Goal: Task Accomplishment & Management: Manage account settings

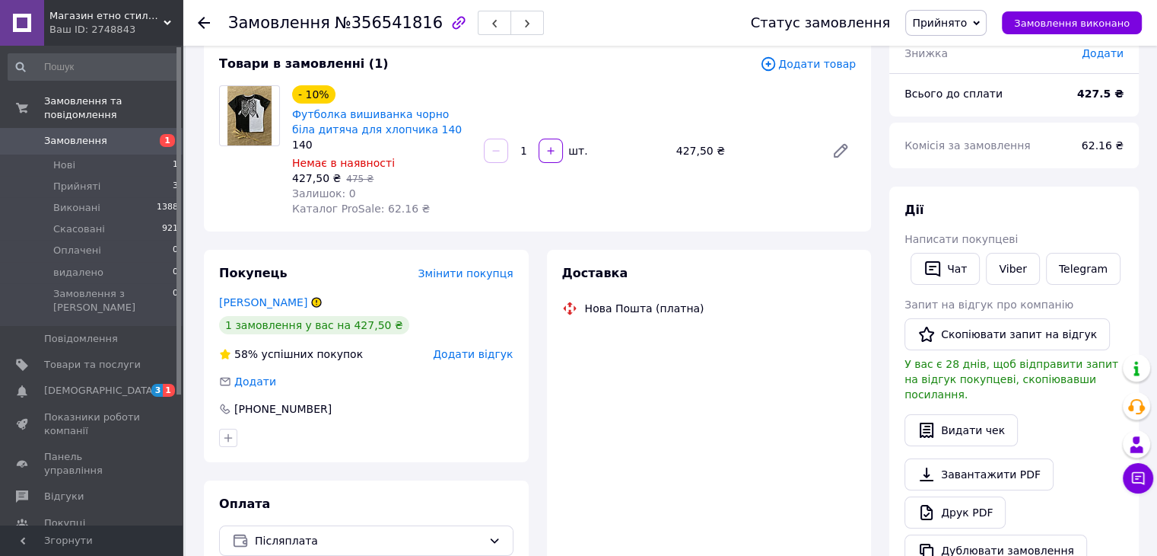
scroll to position [64, 0]
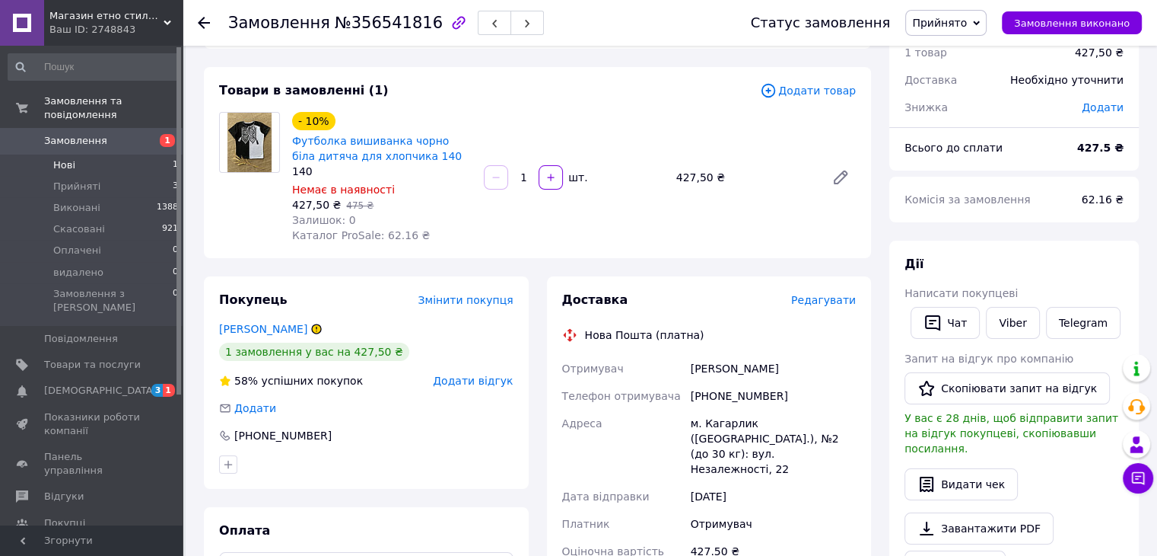
click at [83, 156] on li "Нові 1" at bounding box center [93, 164] width 187 height 21
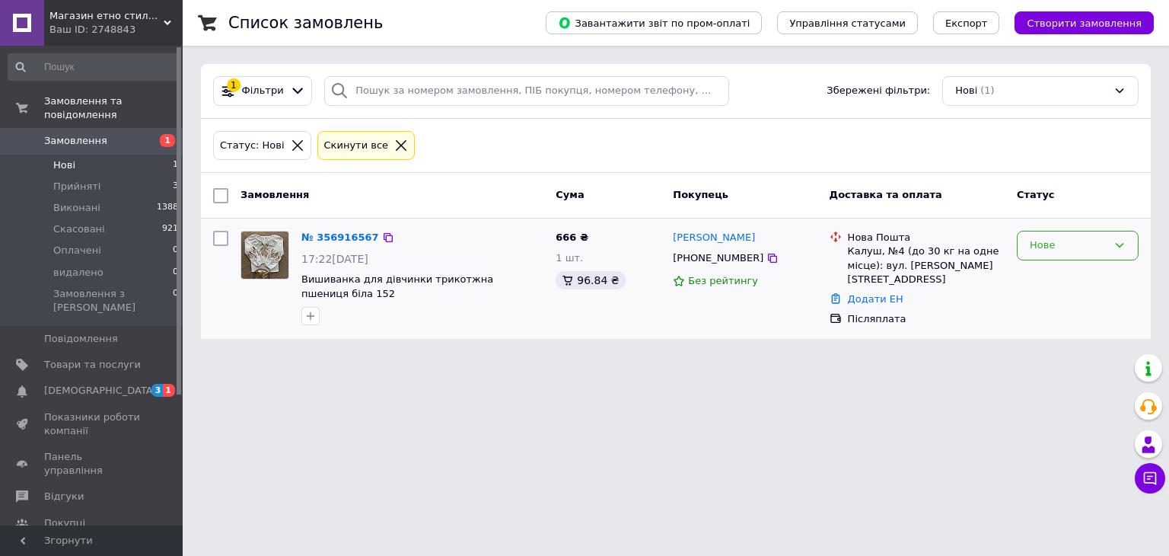
click at [1068, 238] on div "Нове" at bounding box center [1069, 245] width 78 height 16
click at [1059, 282] on li "Прийнято" at bounding box center [1077, 277] width 120 height 28
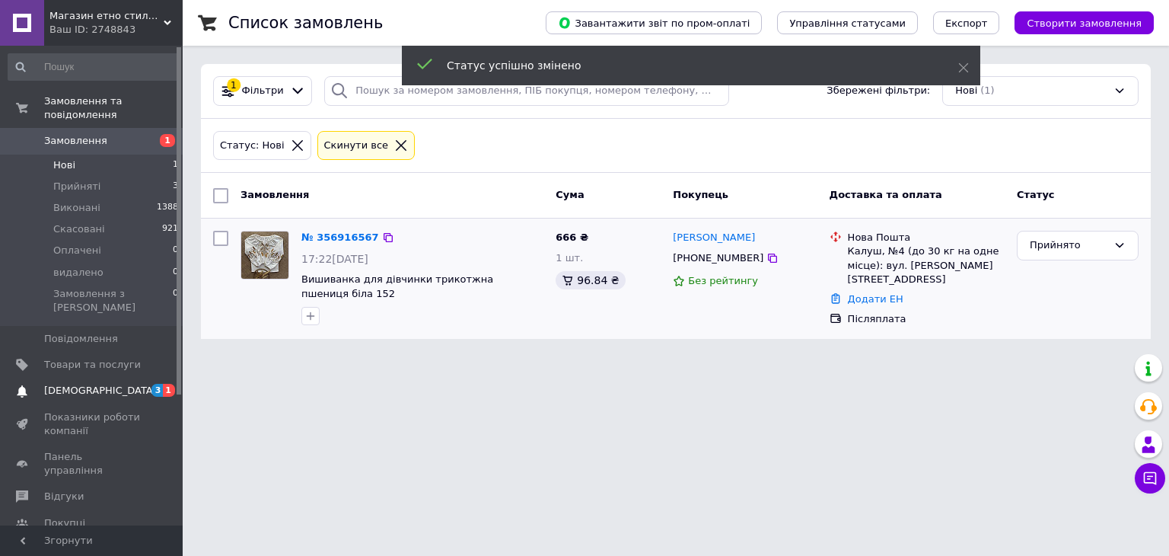
click at [93, 384] on span "[DEMOGRAPHIC_DATA]" at bounding box center [100, 391] width 113 height 14
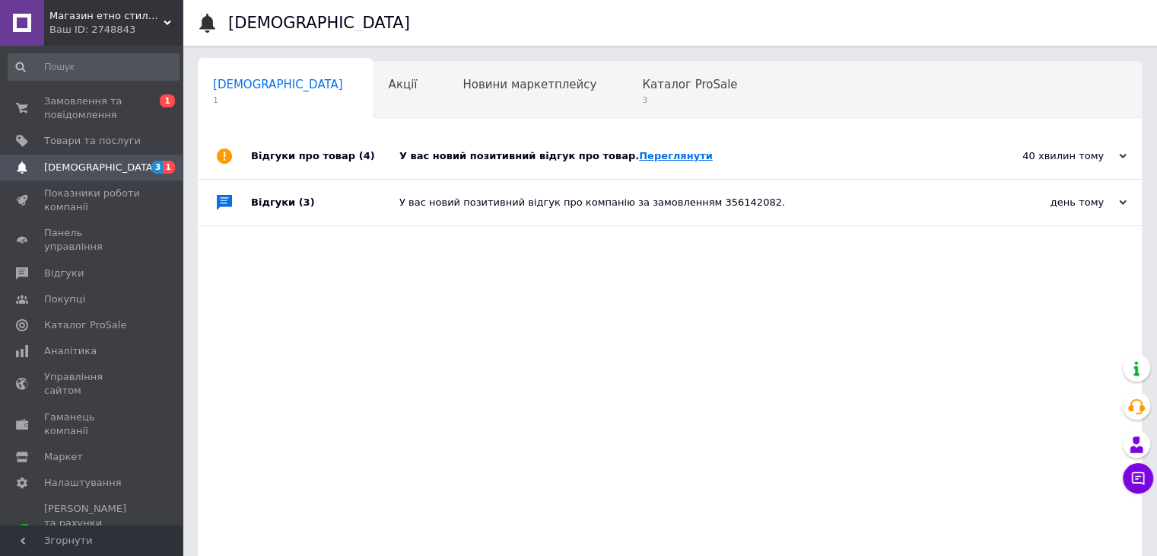
click at [639, 158] on link "Переглянути" at bounding box center [676, 155] width 74 height 11
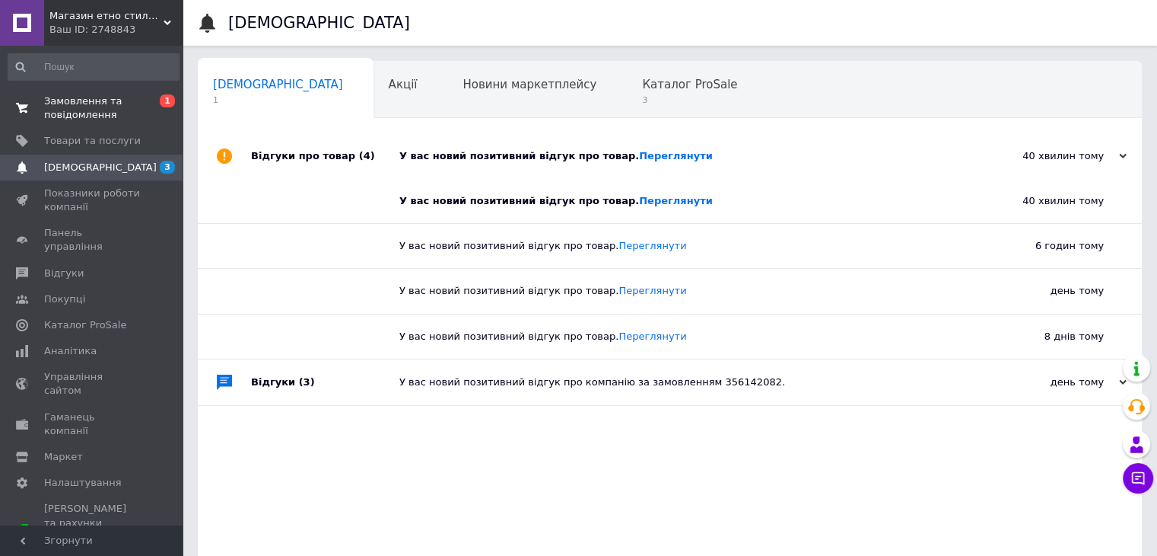
click at [72, 110] on span "Замовлення та повідомлення" at bounding box center [92, 107] width 97 height 27
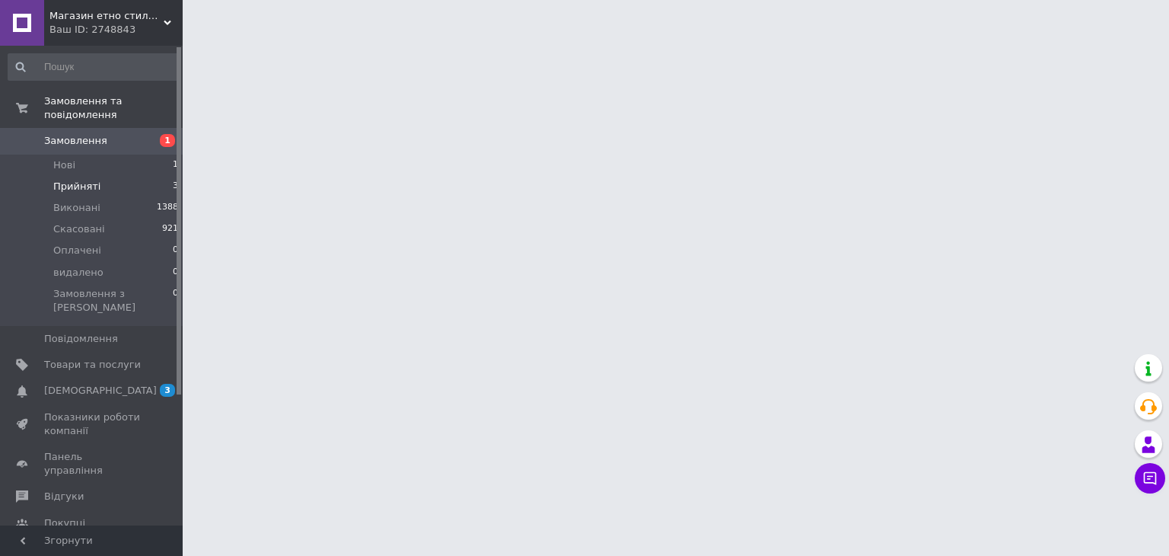
click at [88, 180] on span "Прийняті" at bounding box center [76, 187] width 47 height 14
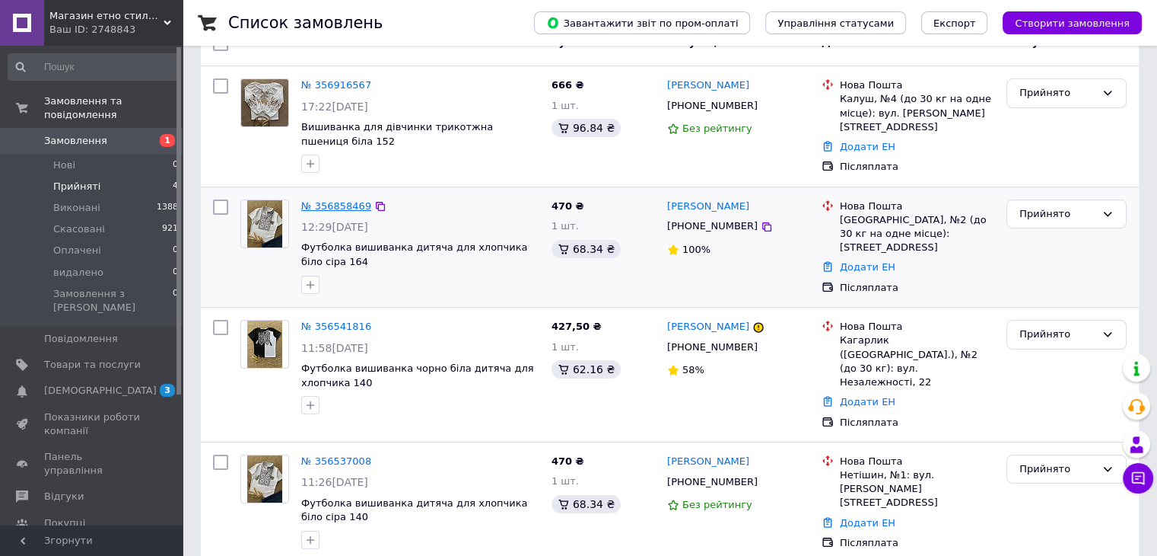
scroll to position [158, 0]
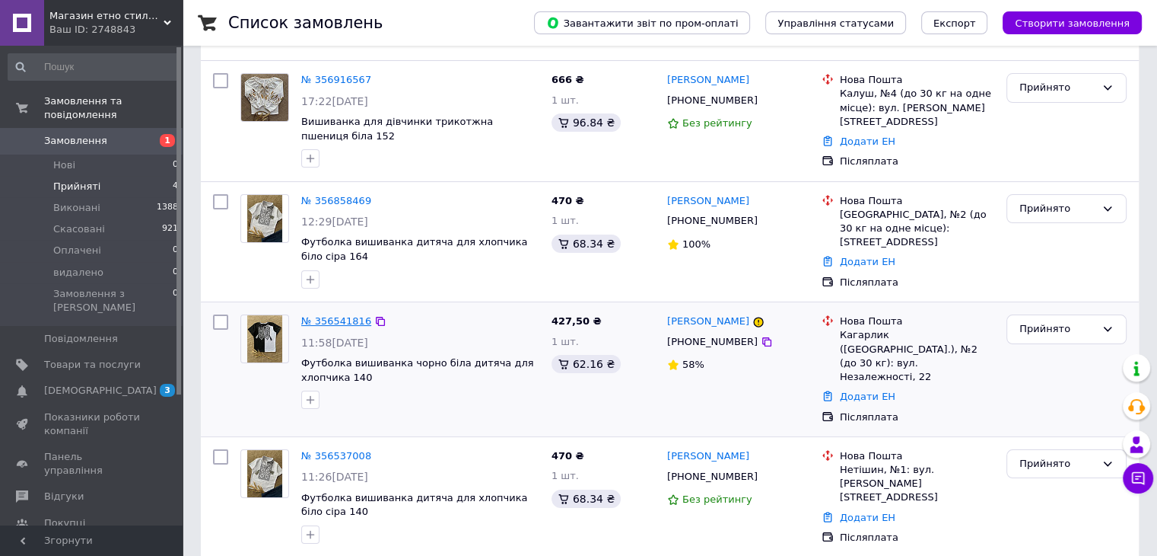
click at [336, 320] on link "№ 356541816" at bounding box center [336, 320] width 70 height 11
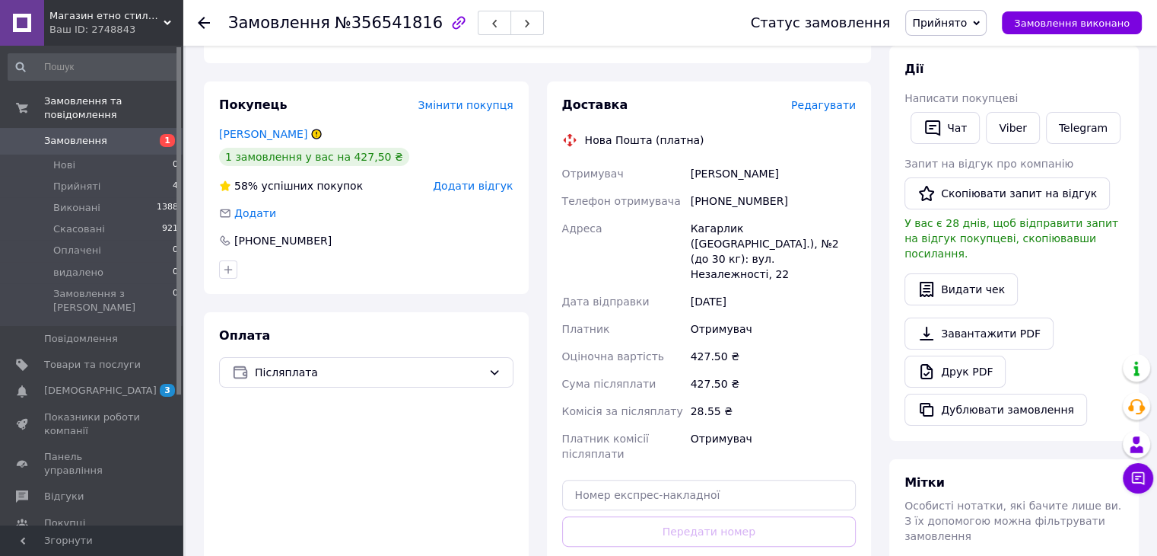
scroll to position [310, 0]
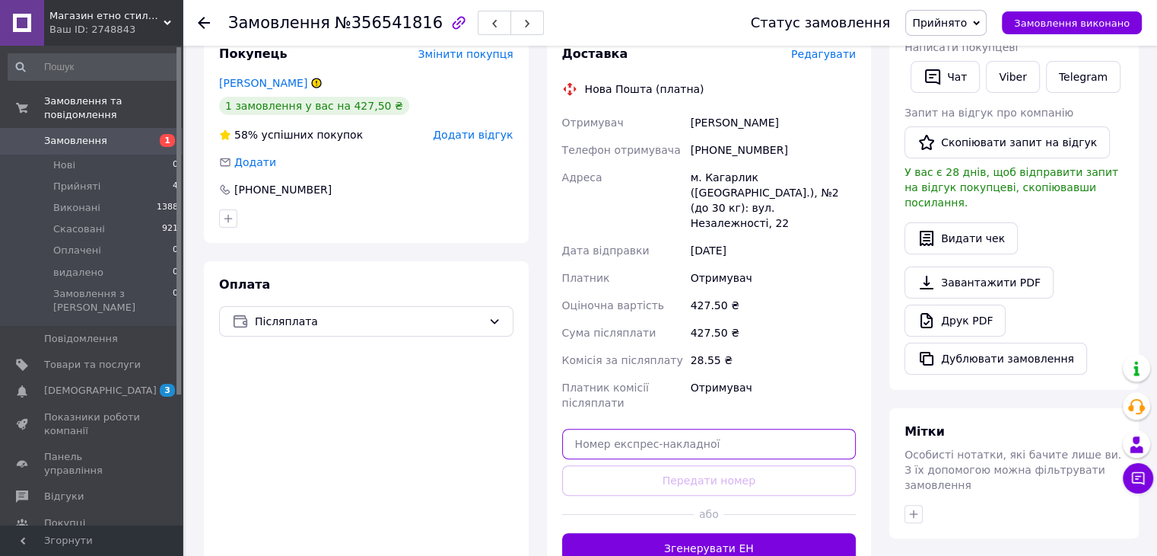
click at [608, 428] on input "text" at bounding box center [709, 443] width 295 height 30
paste input "20451225204004"
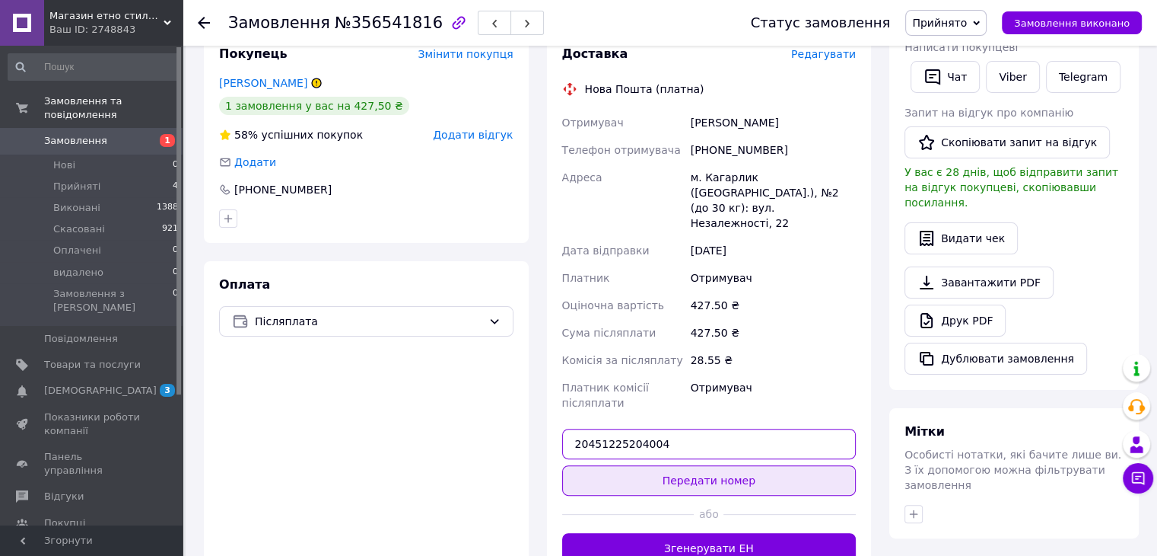
type input "20451225204004"
click at [610, 465] on button "Передати номер" at bounding box center [709, 480] width 295 height 30
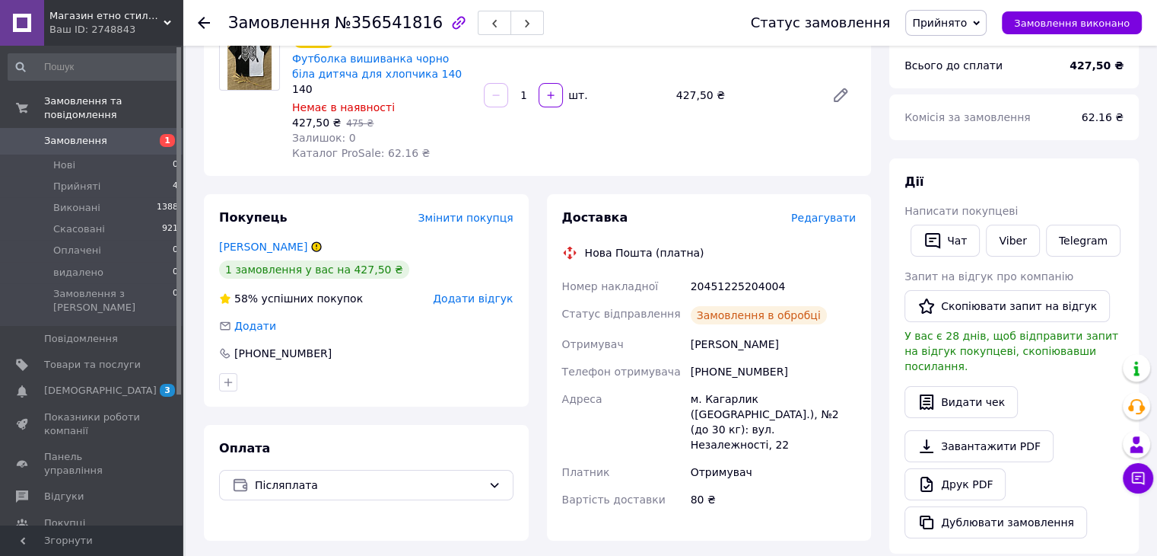
scroll to position [0, 0]
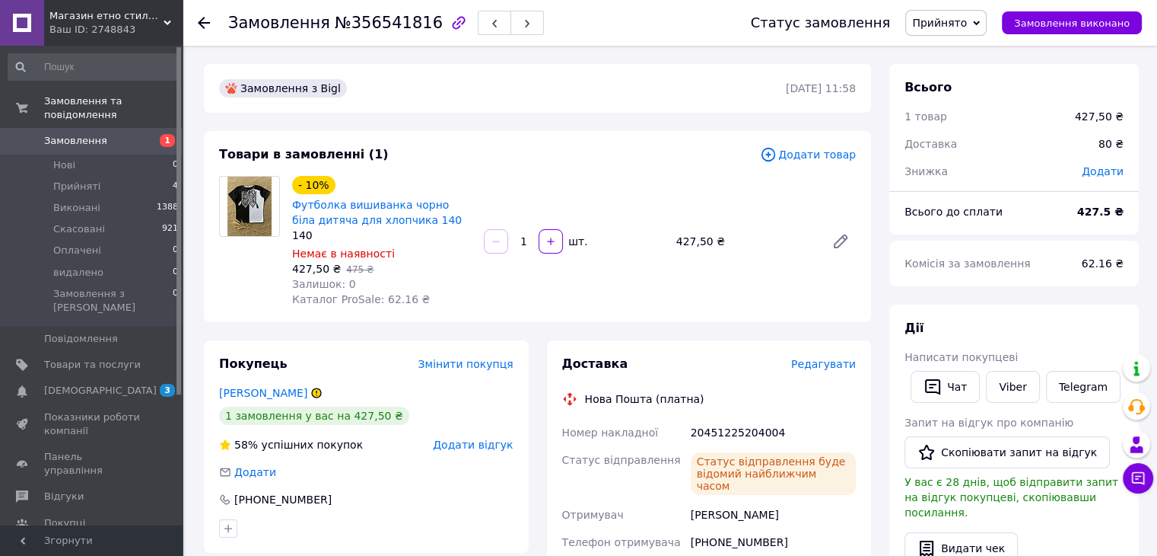
click at [986, 24] on span "Прийнято" at bounding box center [946, 23] width 81 height 26
click at [986, 49] on li "Виконано" at bounding box center [946, 53] width 80 height 23
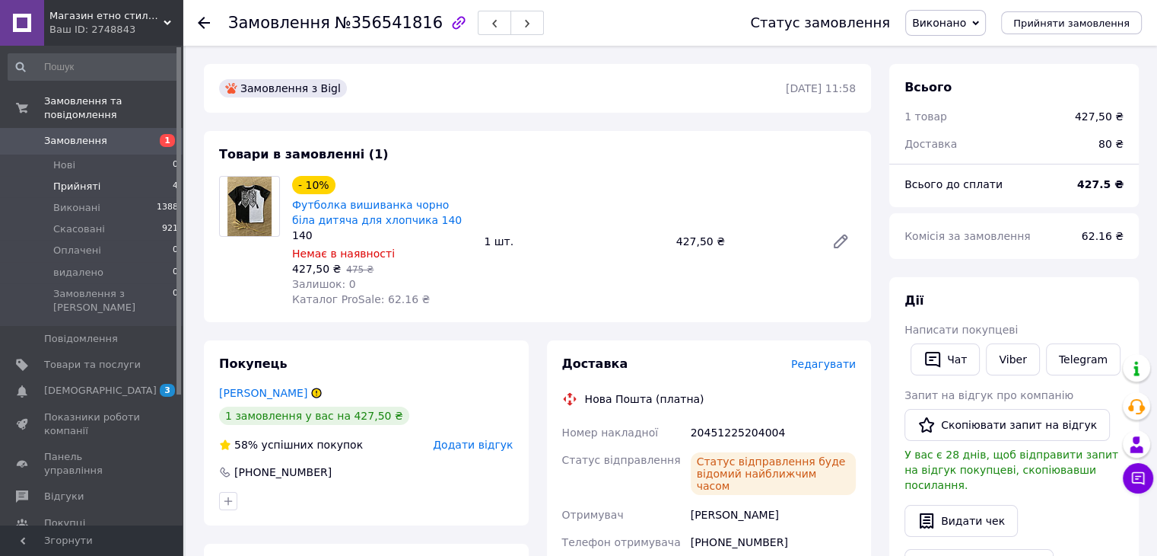
click at [52, 180] on li "Прийняті 4" at bounding box center [93, 186] width 187 height 21
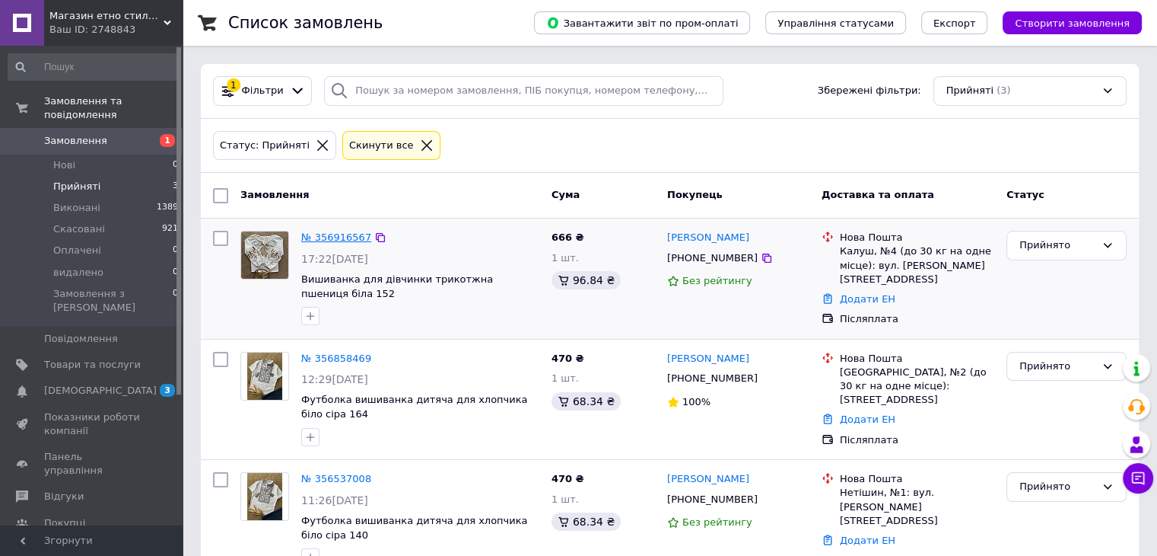
click at [342, 236] on link "№ 356916567" at bounding box center [336, 236] width 70 height 11
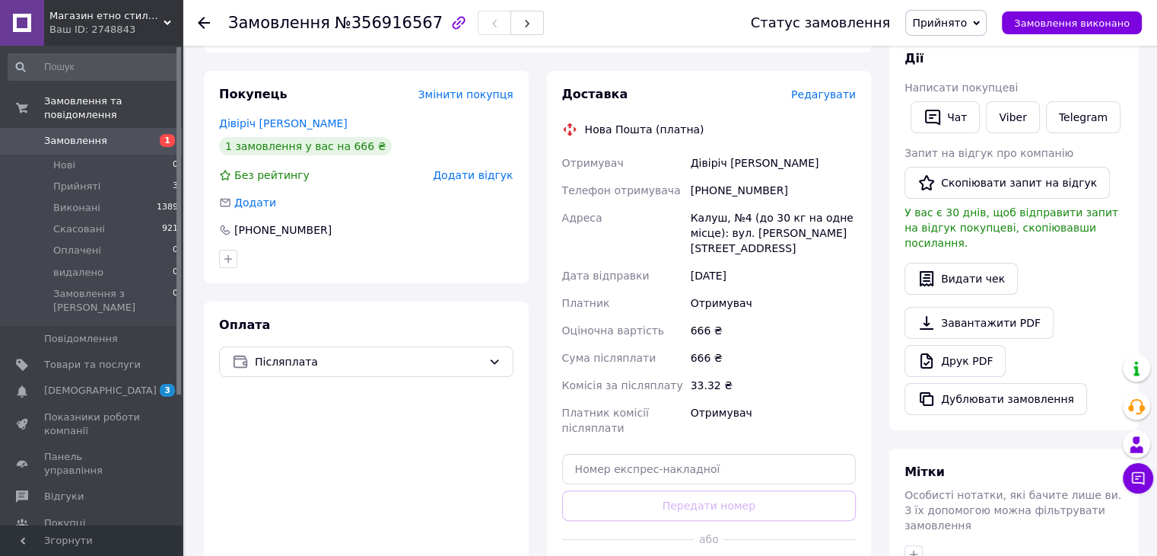
scroll to position [304, 0]
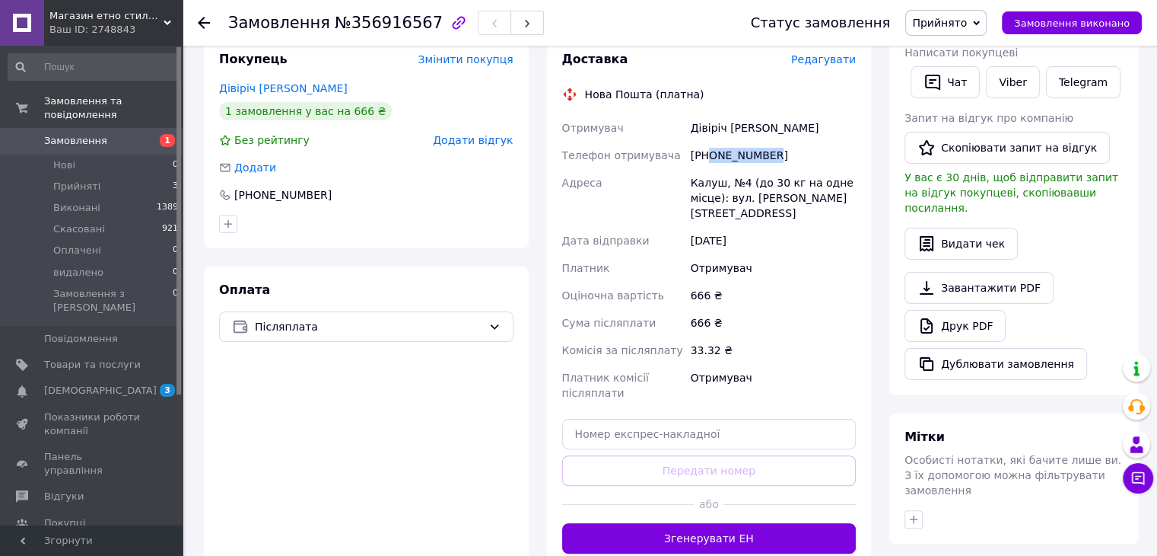
drag, startPoint x: 768, startPoint y: 154, endPoint x: 709, endPoint y: 156, distance: 58.6
click at [709, 156] on div "[PHONE_NUMBER]" at bounding box center [773, 155] width 171 height 27
copy div "0682200249"
drag, startPoint x: 726, startPoint y: 129, endPoint x: 660, endPoint y: 126, distance: 66.3
click at [660, 126] on div "Отримувач Дівіріч [PERSON_NAME] отримувача [PHONE_NUMBER] [PERSON_NAME], №4 (до…" at bounding box center [709, 260] width 301 height 292
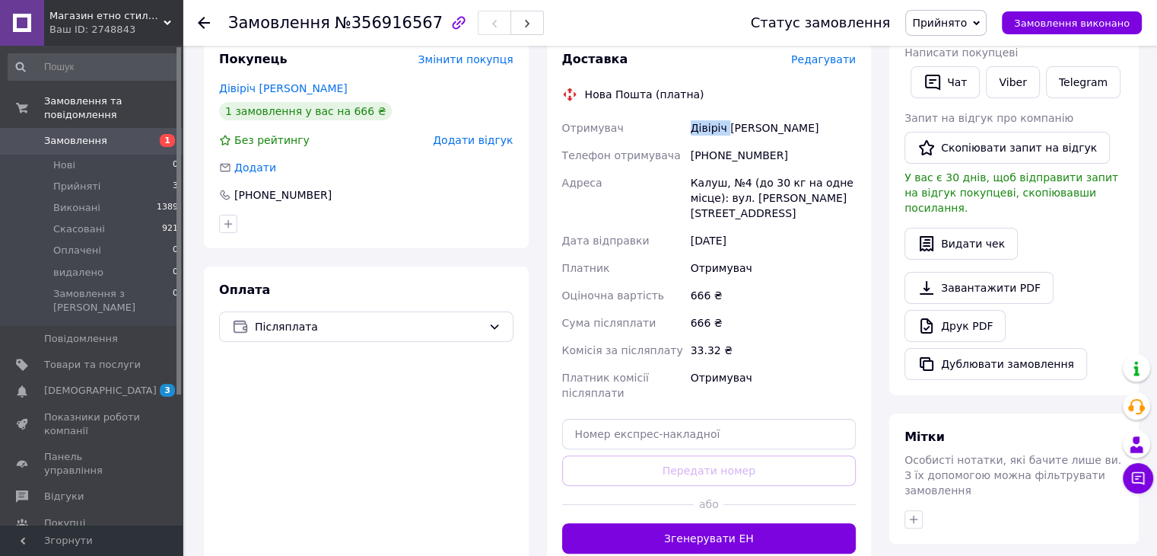
copy div "Отримувач Дівіріч"
drag, startPoint x: 782, startPoint y: 130, endPoint x: 727, endPoint y: 131, distance: 55.6
click at [727, 131] on div "Дівіріч [PERSON_NAME]" at bounding box center [773, 127] width 171 height 27
copy div "Валентина"
drag, startPoint x: 718, startPoint y: 183, endPoint x: 680, endPoint y: 186, distance: 38.9
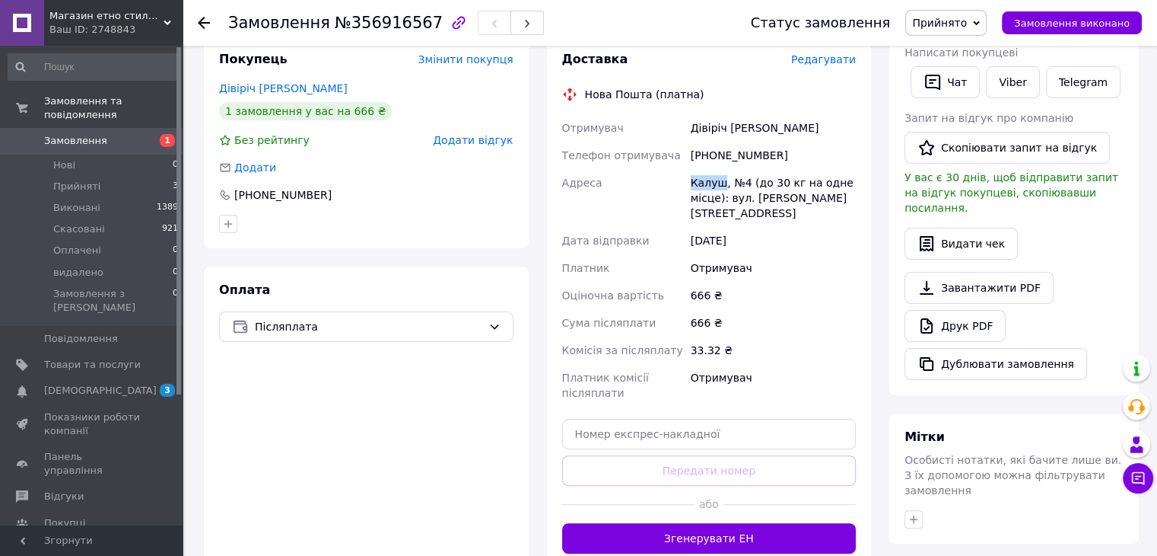
click at [680, 186] on div "Отримувач Дівіріч [PERSON_NAME] отримувача [PHONE_NUMBER] [PERSON_NAME], №4 (до…" at bounding box center [709, 260] width 301 height 292
copy div "[PERSON_NAME]"
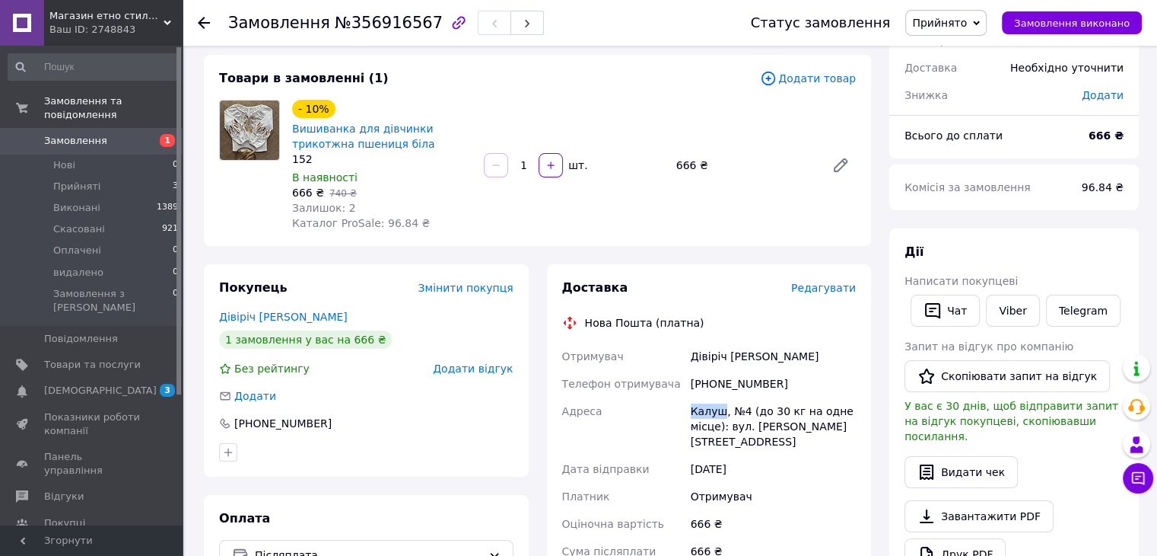
scroll to position [498, 0]
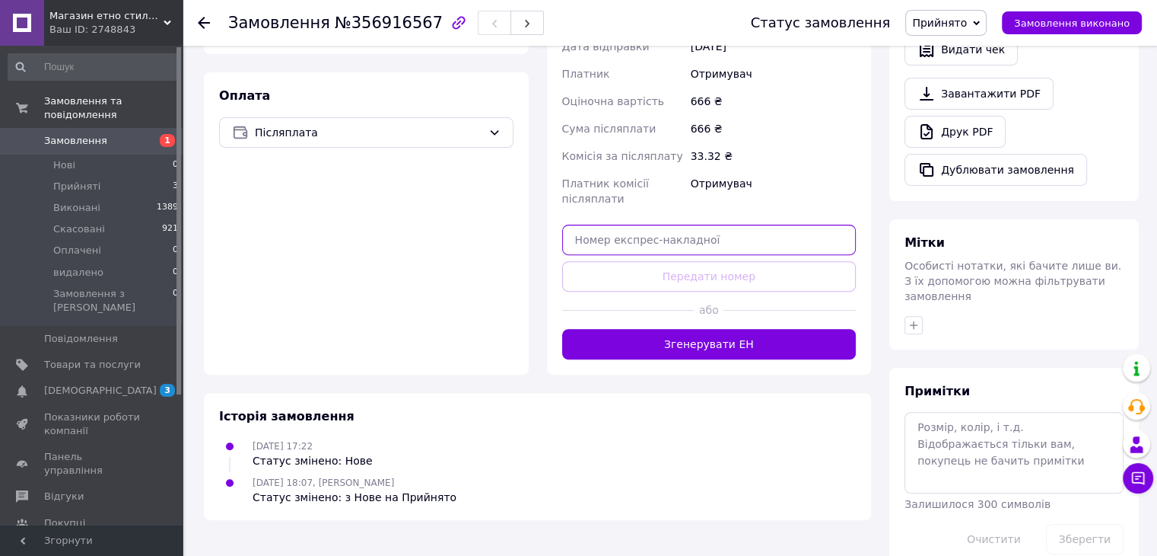
click at [604, 239] on input "text" at bounding box center [709, 239] width 295 height 30
paste input "20451225366020"
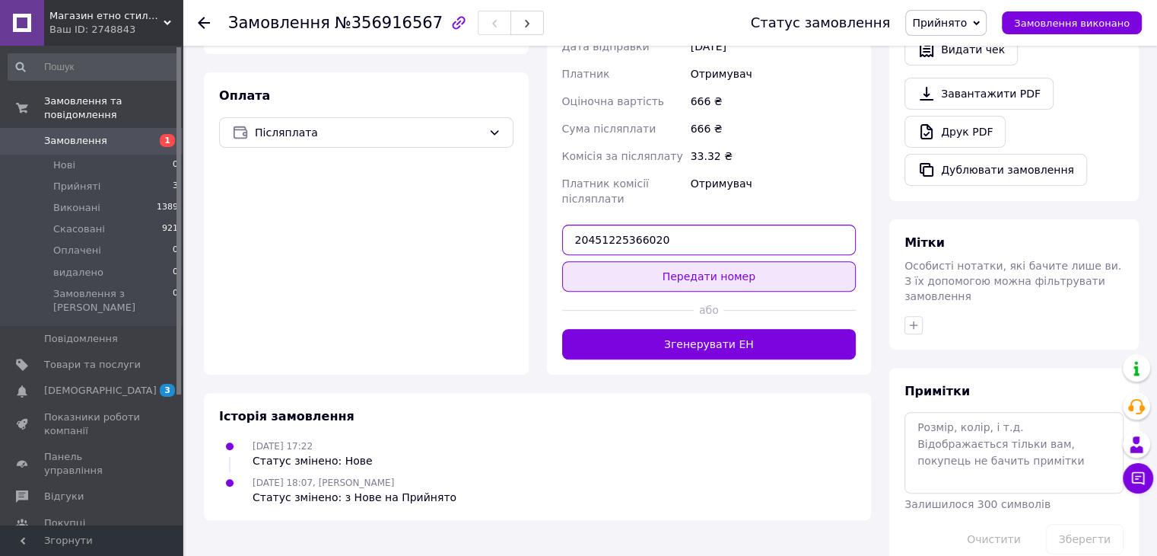
type input "20451225366020"
click at [665, 279] on button "Передати номер" at bounding box center [709, 276] width 295 height 30
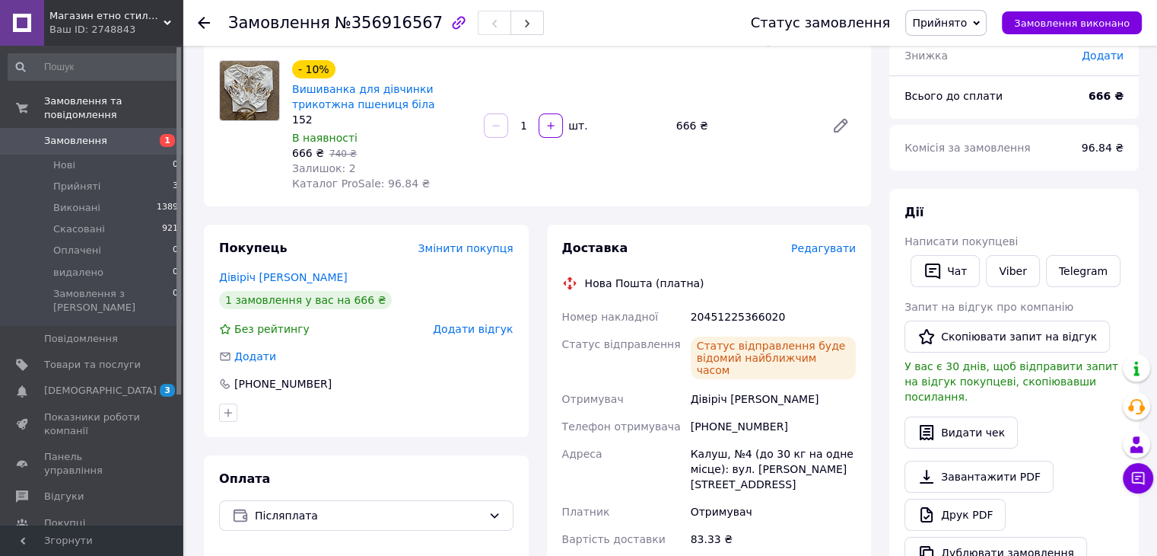
scroll to position [0, 0]
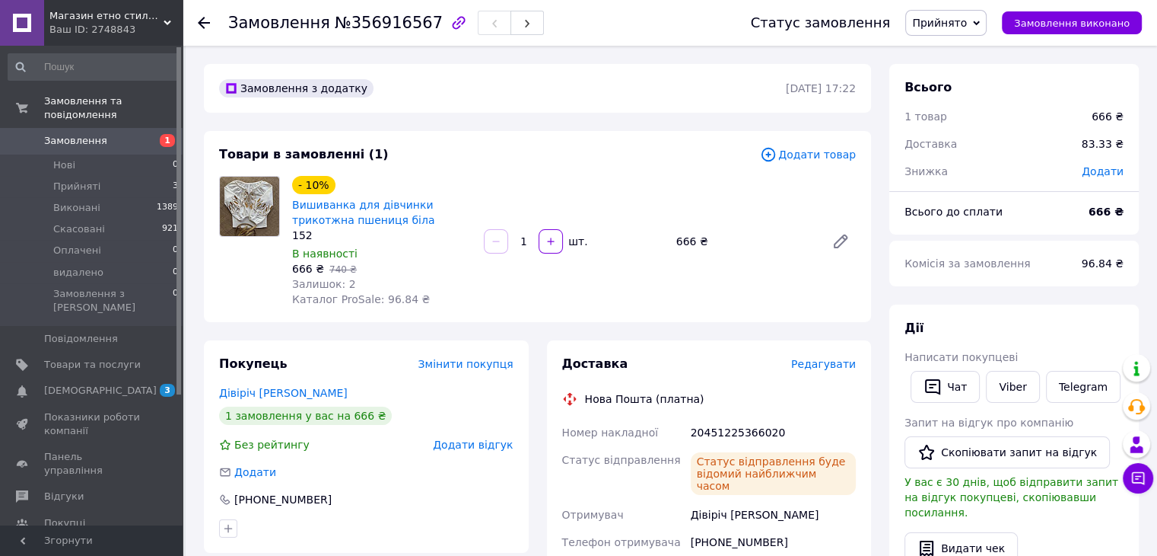
click at [953, 21] on span "Прийнято" at bounding box center [939, 23] width 55 height 12
click at [977, 59] on li "Виконано" at bounding box center [946, 53] width 80 height 23
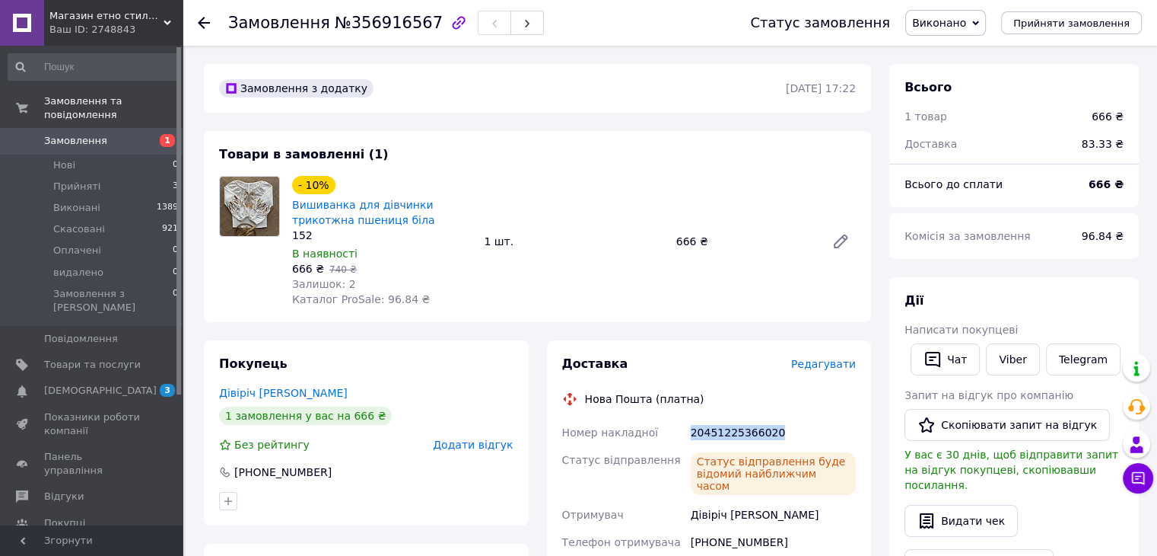
drag, startPoint x: 771, startPoint y: 431, endPoint x: 689, endPoint y: 440, distance: 81.9
click at [689, 440] on div "20451225366020" at bounding box center [773, 432] width 171 height 27
copy div "20451225366020"
click at [66, 201] on span "Виконані" at bounding box center [76, 208] width 47 height 14
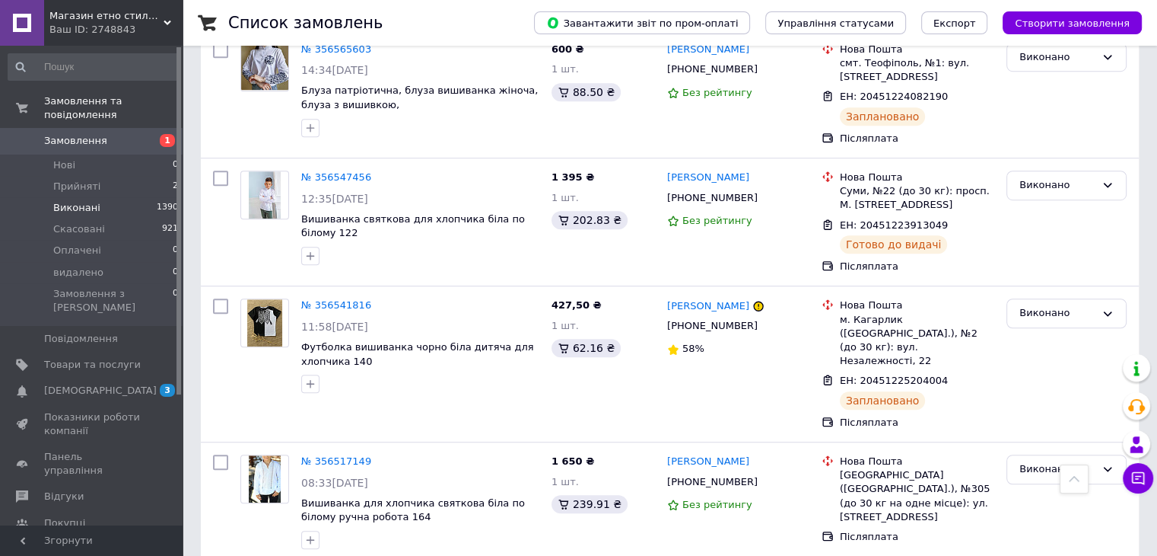
scroll to position [1065, 0]
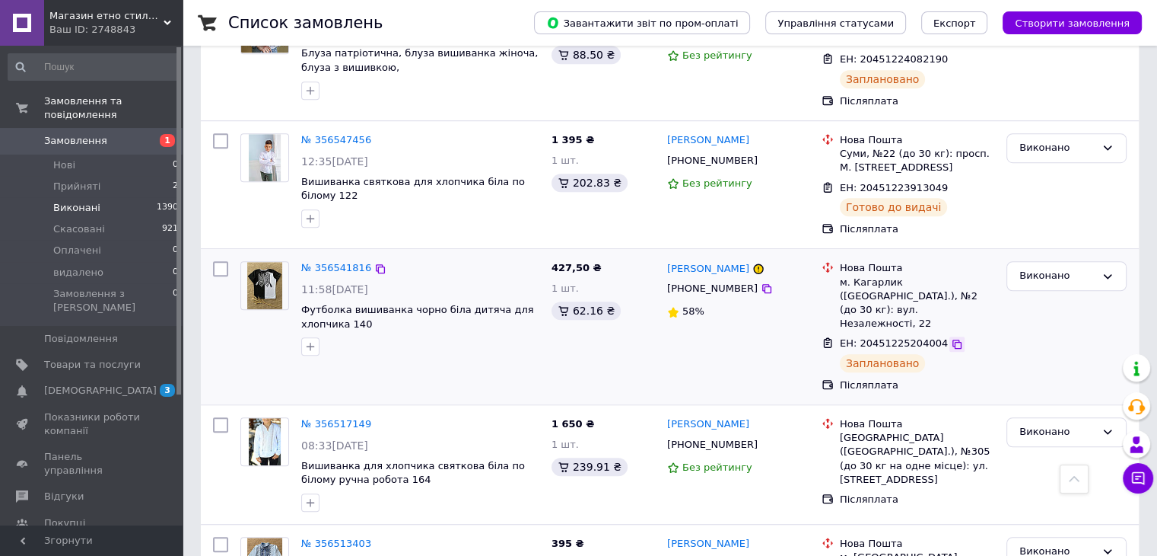
click at [951, 338] on icon at bounding box center [957, 344] width 12 height 12
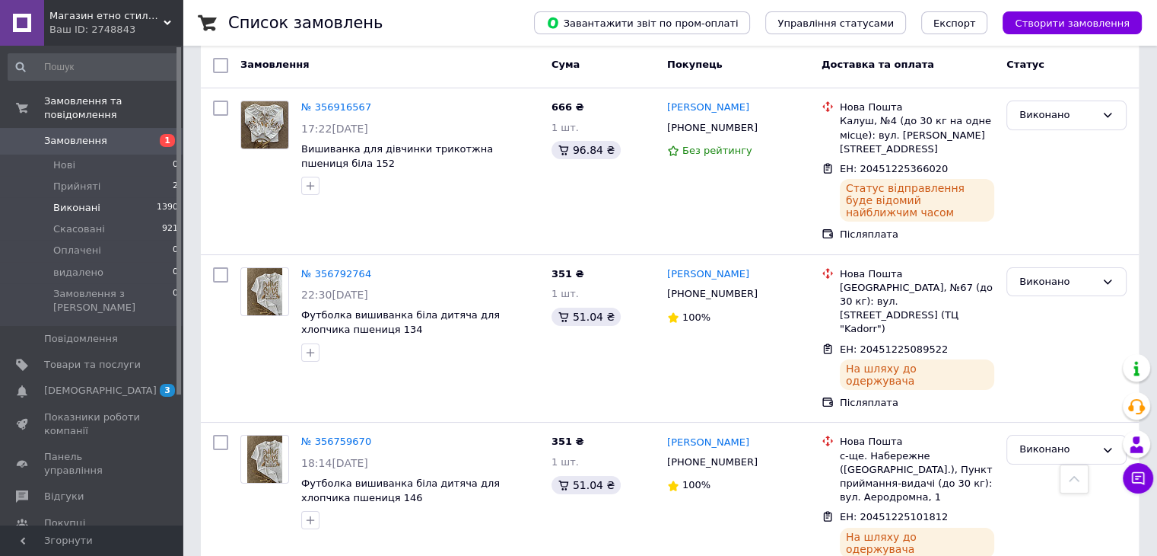
scroll to position [0, 0]
